Goal: Information Seeking & Learning: Learn about a topic

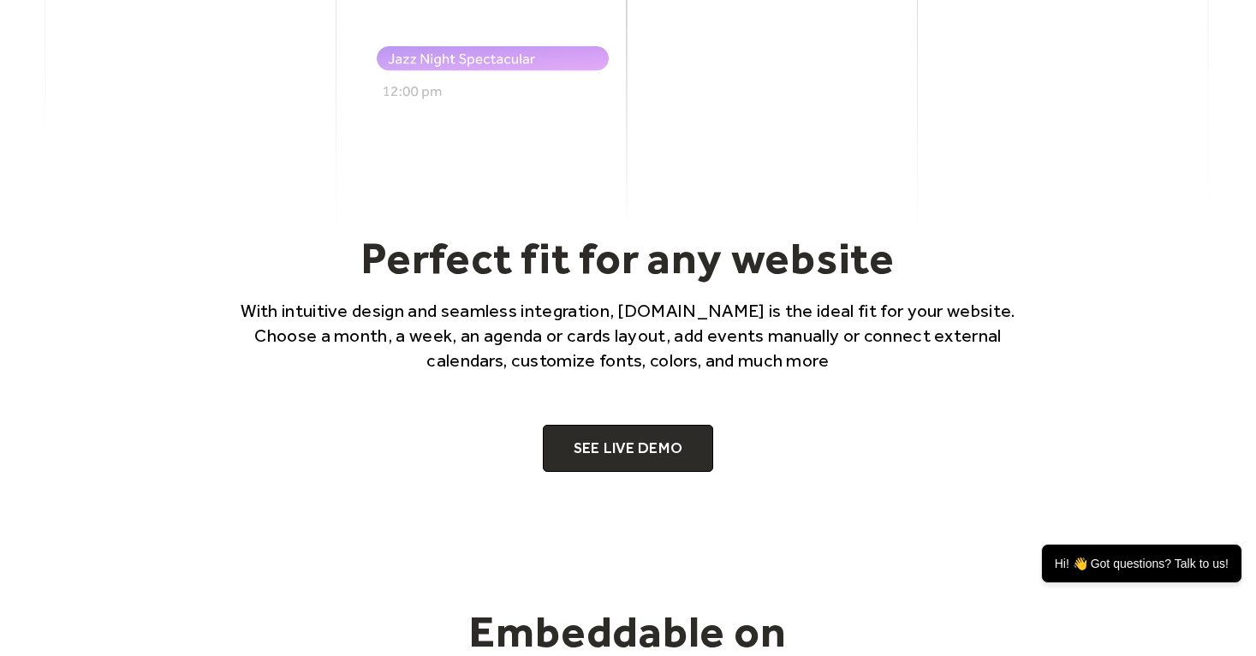
scroll to position [1028, 0]
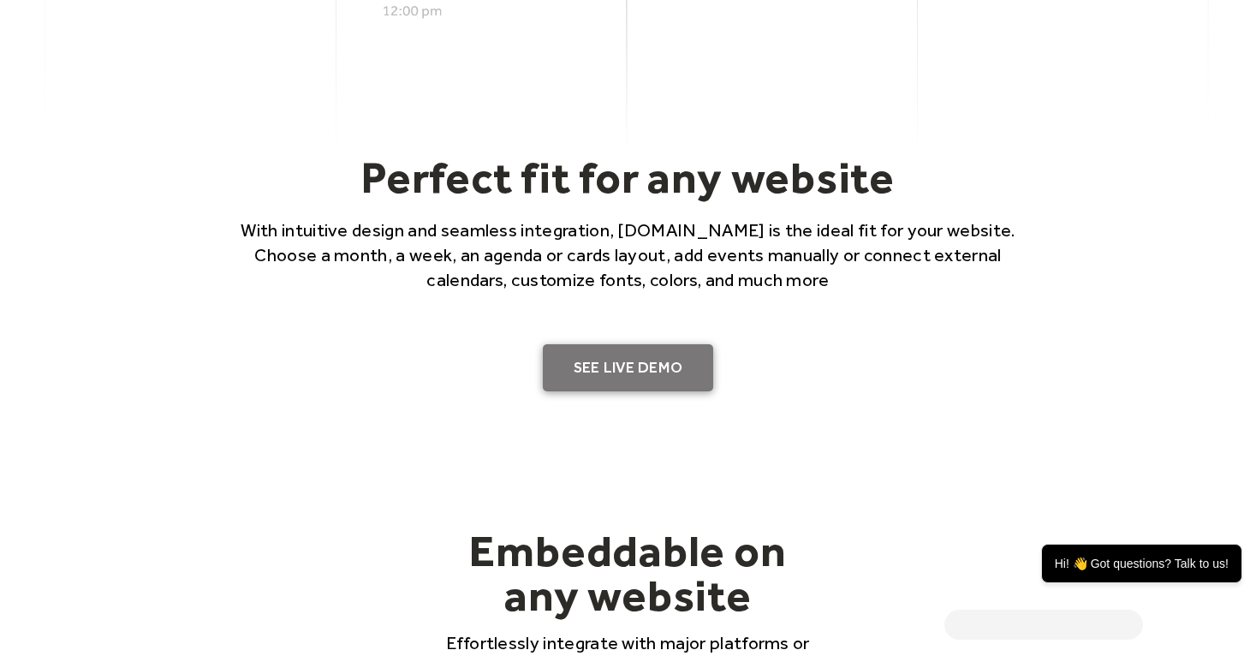
click at [633, 361] on link "SEE LIVE DEMO" at bounding box center [628, 368] width 171 height 48
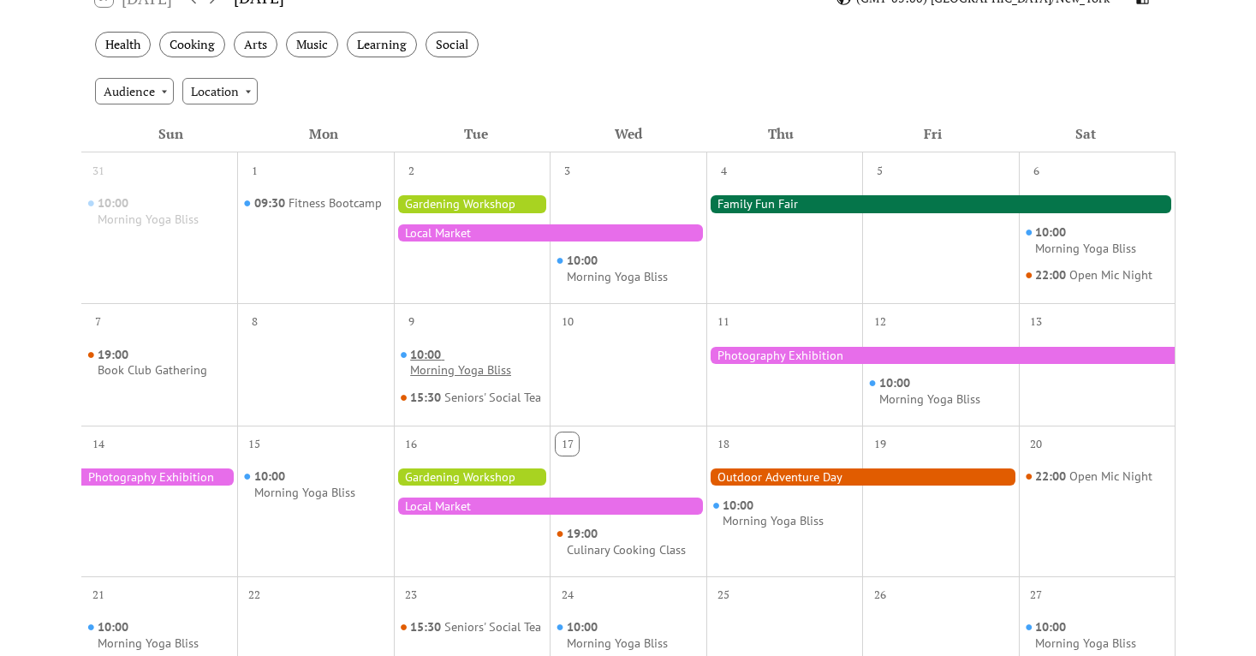
scroll to position [307, 0]
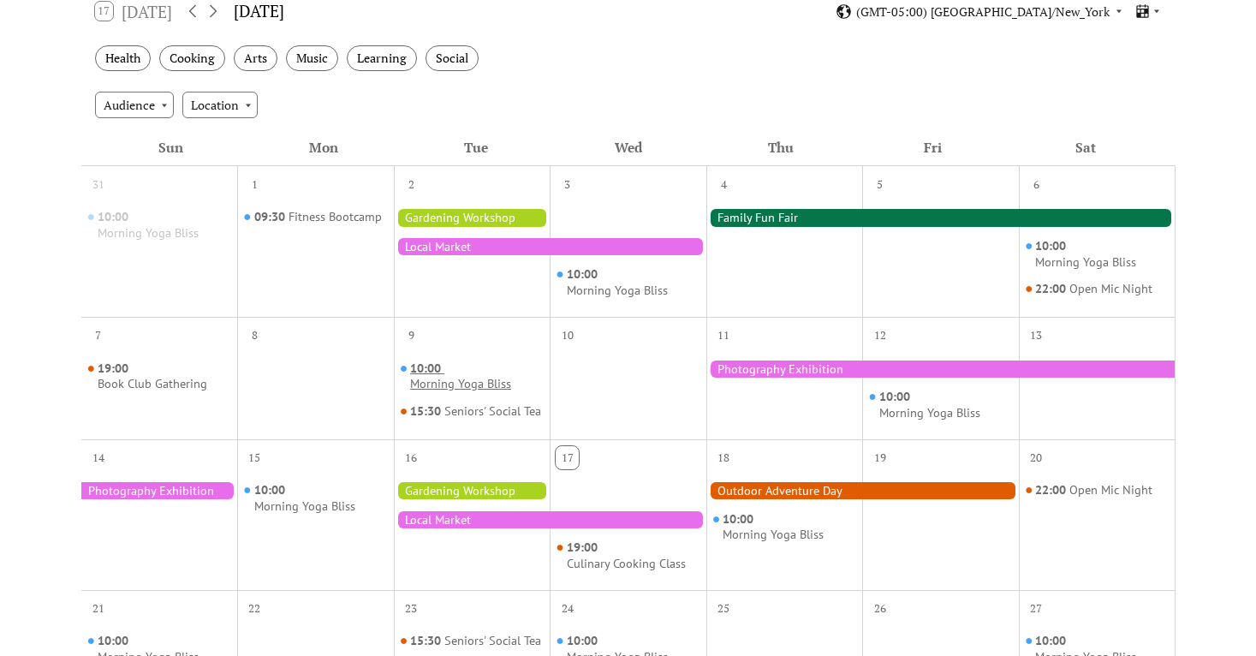
click at [455, 379] on div "Morning Yoga Bliss" at bounding box center [460, 384] width 101 height 16
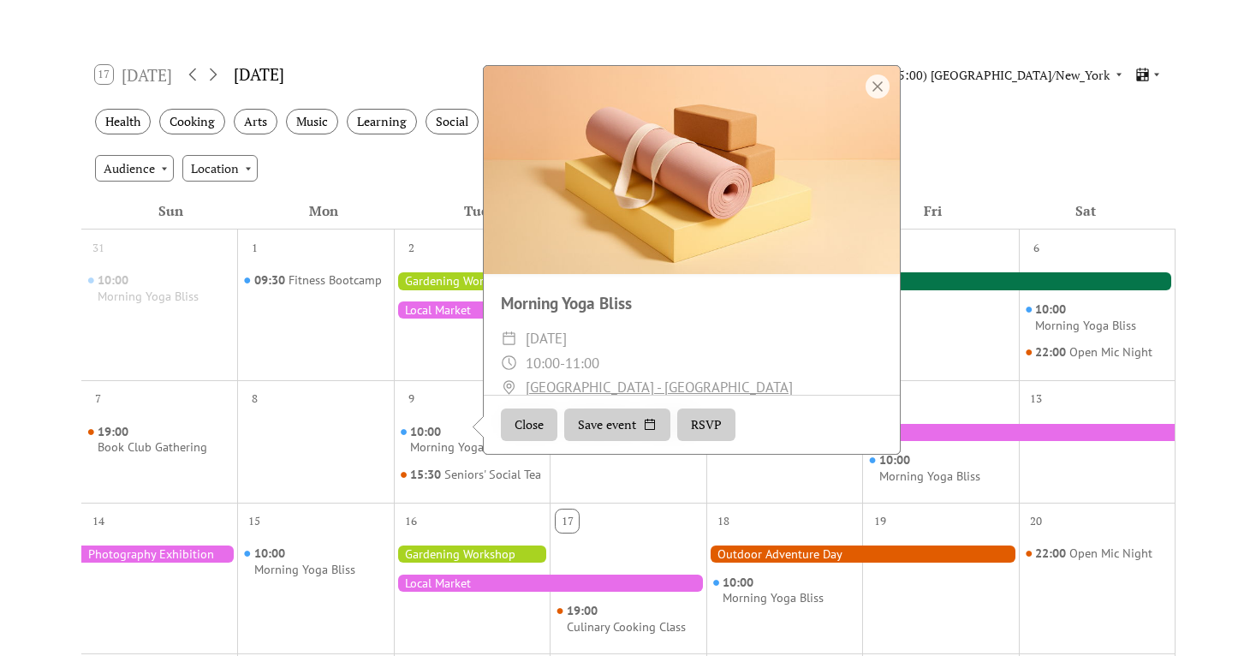
scroll to position [215, 0]
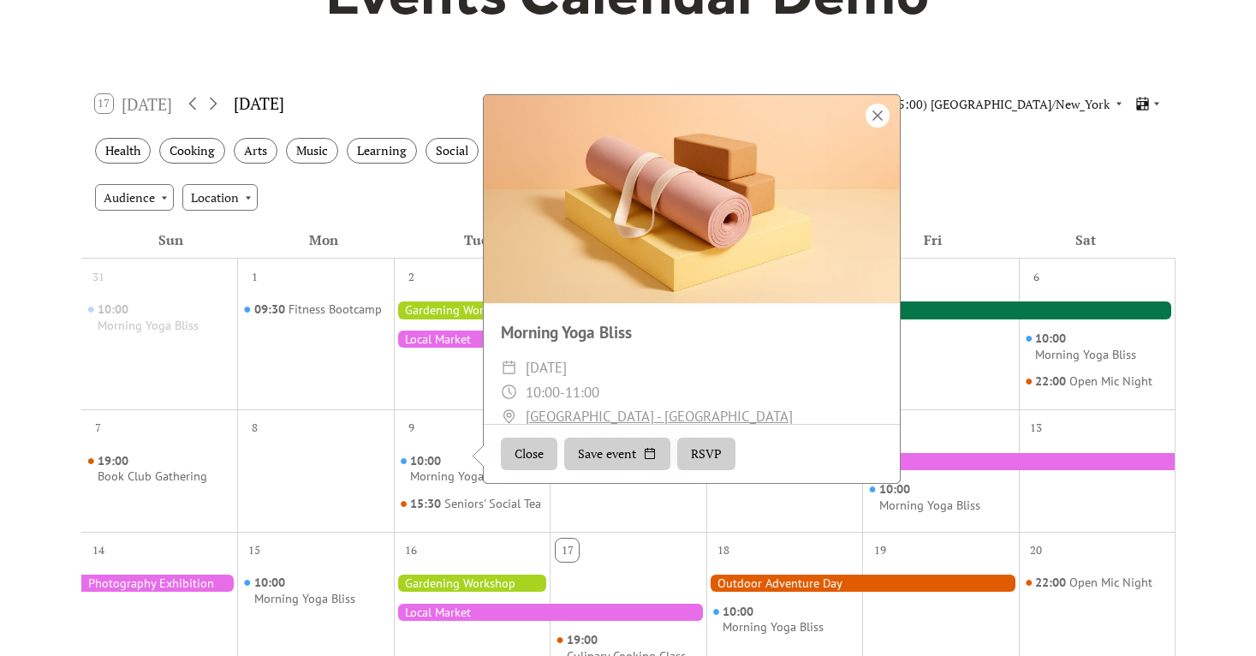
click at [882, 128] on div at bounding box center [877, 116] width 24 height 24
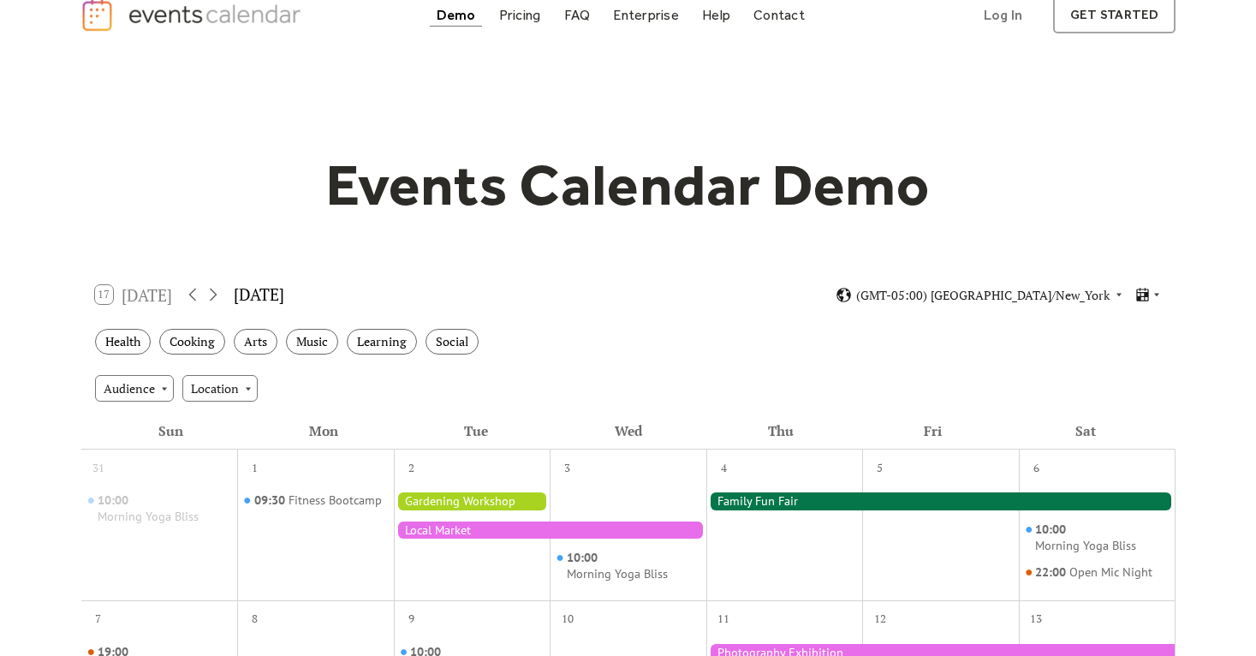
scroll to position [0, 0]
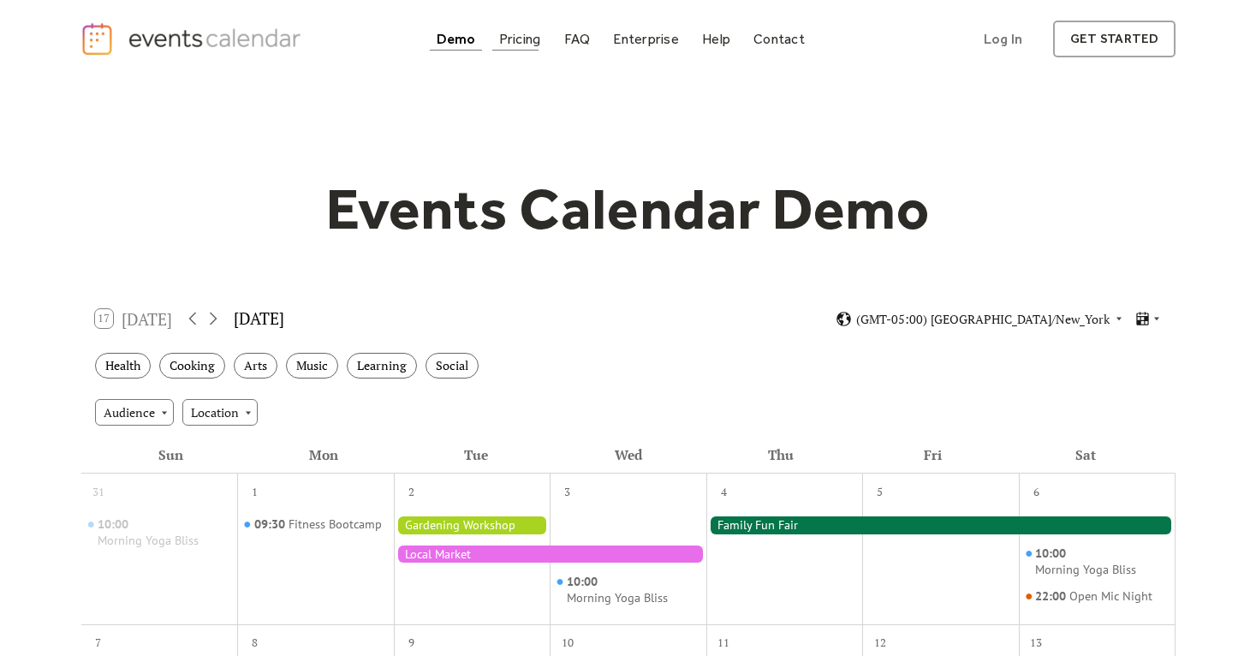
click at [522, 44] on div "Pricing" at bounding box center [520, 38] width 42 height 9
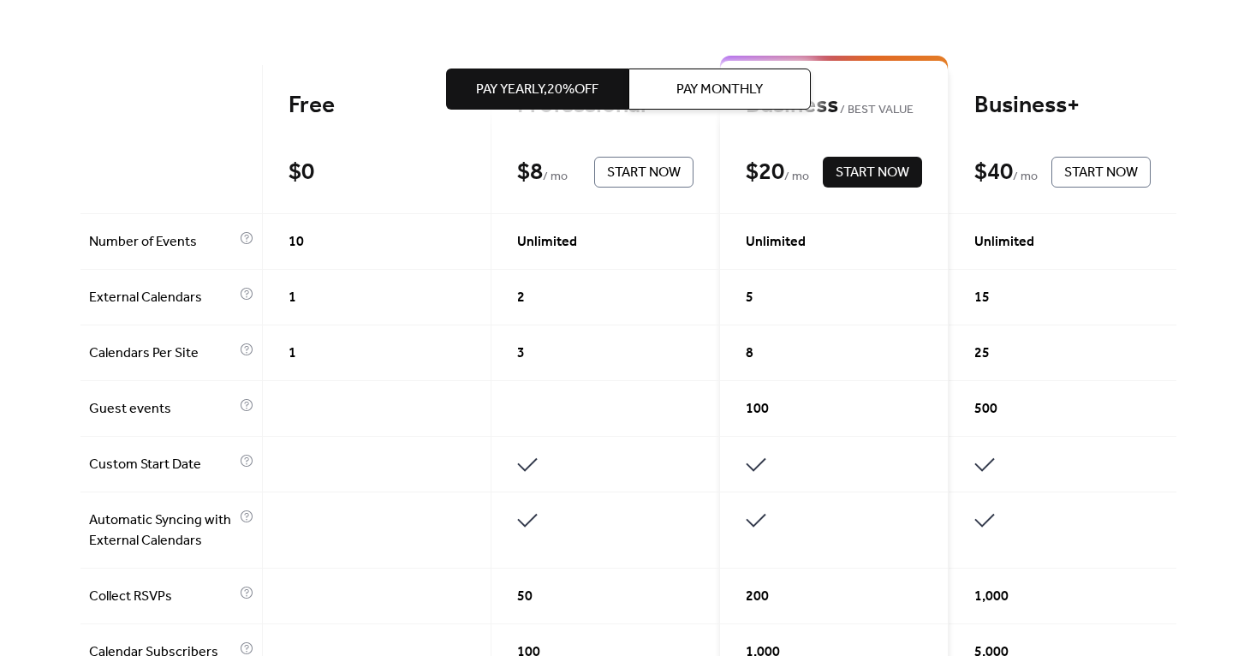
scroll to position [431, 0]
